Goal: Go to known website: Access a specific website the user already knows

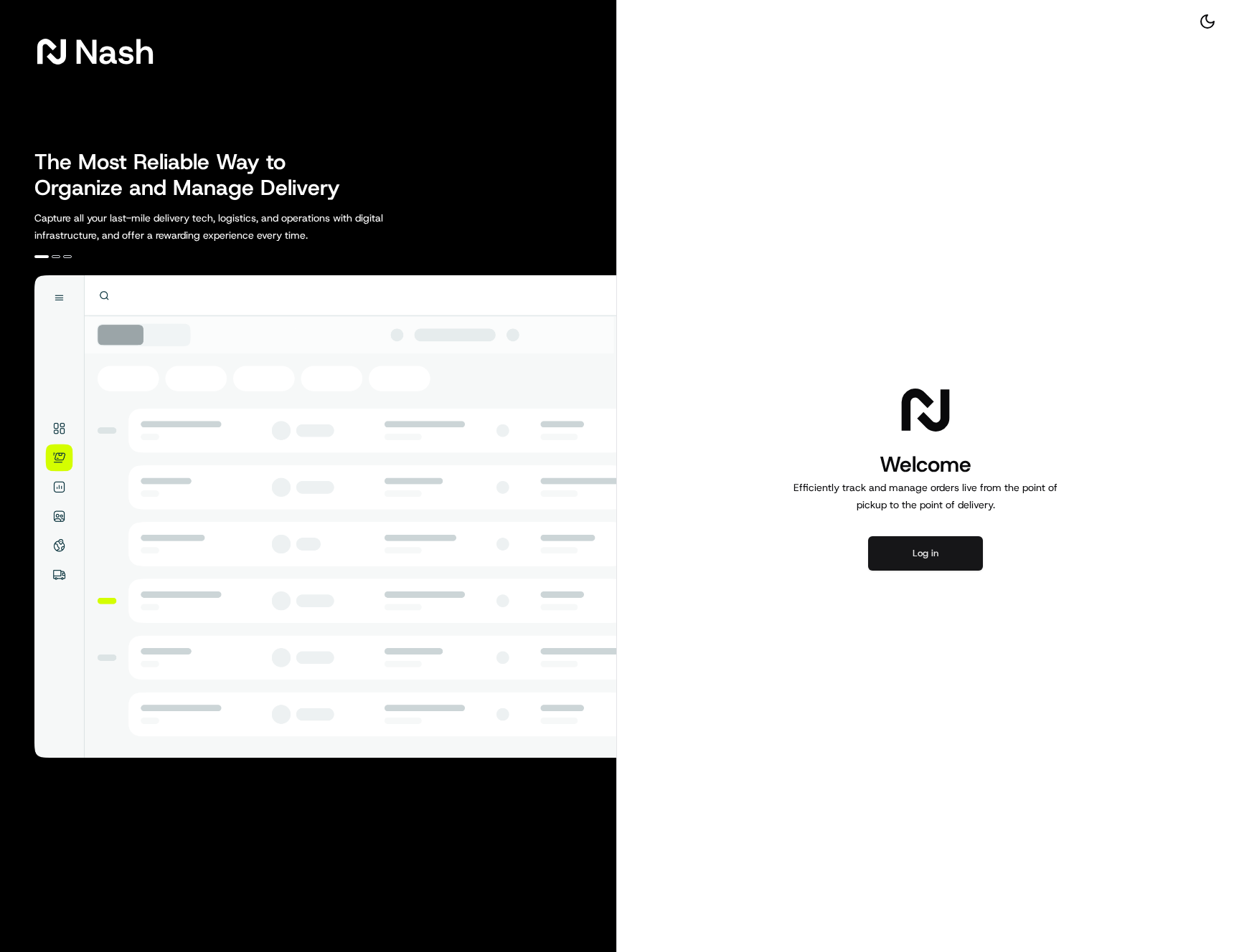
click at [952, 551] on button "Log in" at bounding box center [926, 553] width 115 height 34
